Goal: Transaction & Acquisition: Purchase product/service

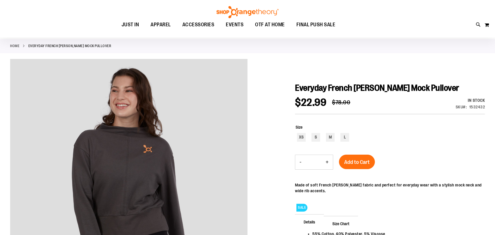
scroll to position [21, 0]
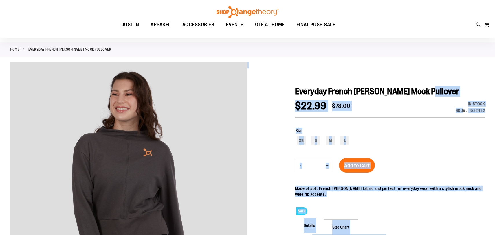
drag, startPoint x: 294, startPoint y: 91, endPoint x: 422, endPoint y: 89, distance: 128.6
click at [422, 91] on span "Everyday French [PERSON_NAME] Mock Pullover" at bounding box center [377, 92] width 164 height 10
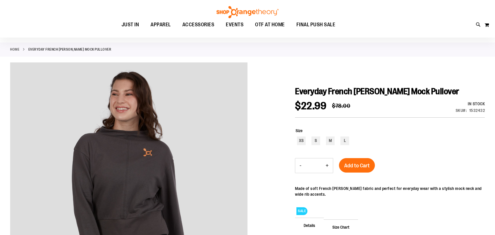
click at [432, 95] on span "Everyday French [PERSON_NAME] Mock Pullover" at bounding box center [377, 92] width 164 height 10
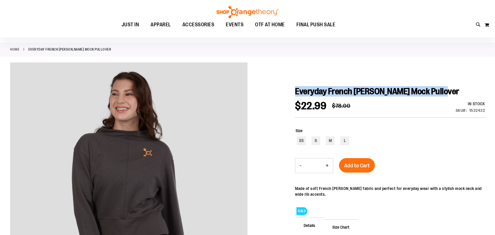
drag, startPoint x: 430, startPoint y: 94, endPoint x: 295, endPoint y: 90, distance: 134.7
click at [295, 90] on h1 "Everyday French [PERSON_NAME] Mock Pullover" at bounding box center [390, 91] width 190 height 10
copy span "Everyday French [PERSON_NAME] Mock Pullover"
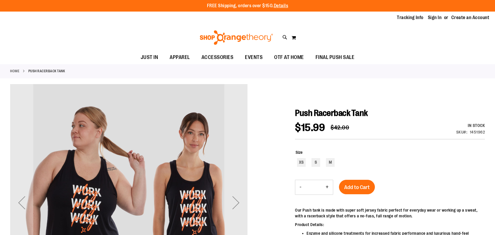
click at [344, 115] on span "Push Racerback Tank" at bounding box center [331, 113] width 73 height 10
copy div "Push Racerback Tank"
